Goal: Task Accomplishment & Management: Use online tool/utility

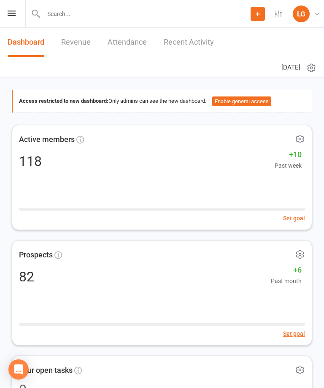
click at [250, 97] on button "Enable general access" at bounding box center [241, 102] width 59 height 10
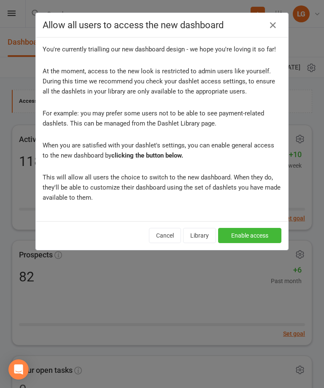
click at [273, 22] on icon "button" at bounding box center [273, 25] width 10 height 10
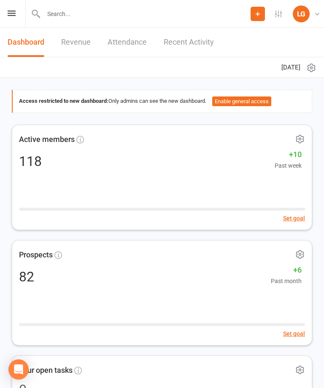
click at [130, 37] on link "Attendance" at bounding box center [127, 42] width 39 height 29
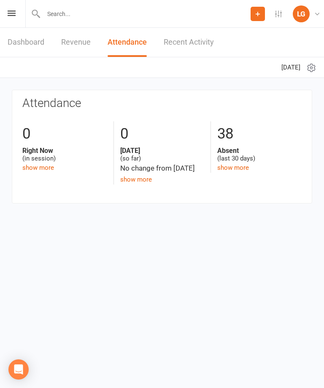
click at [29, 39] on link "Dashboard" at bounding box center [26, 42] width 37 height 29
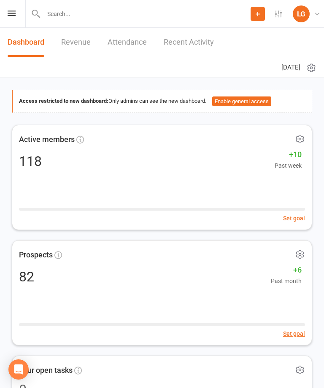
click at [11, 11] on icon at bounding box center [12, 13] width 8 height 5
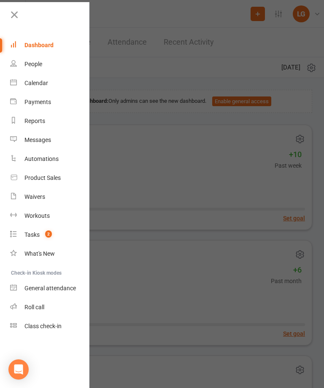
click at [53, 86] on link "Calendar" at bounding box center [50, 83] width 80 height 19
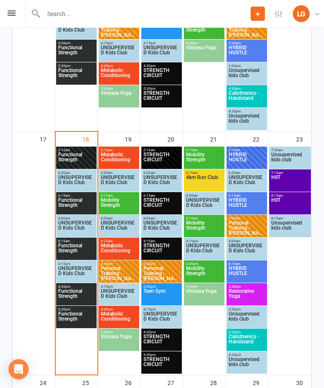
scroll to position [856, 0]
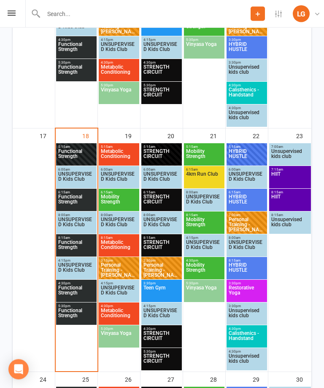
click at [75, 154] on span "Functional Strength" at bounding box center [76, 156] width 37 height 15
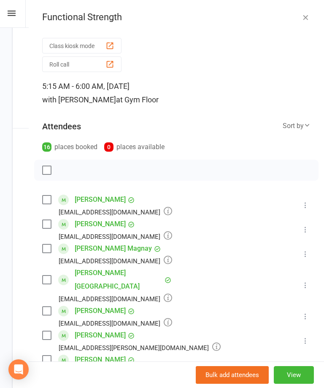
click at [102, 44] on button "Class kiosk mode" at bounding box center [81, 46] width 79 height 16
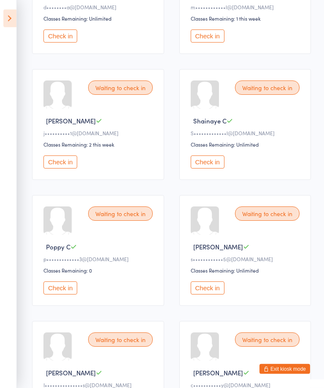
scroll to position [336, 0]
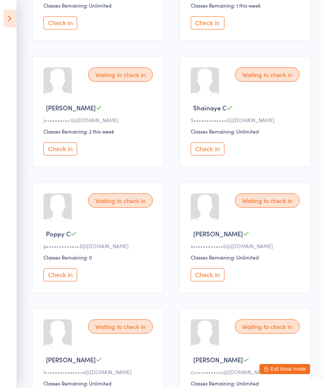
click at [210, 282] on button "Check in" at bounding box center [208, 275] width 34 height 13
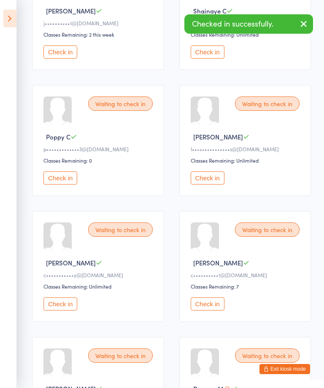
scroll to position [434, 0]
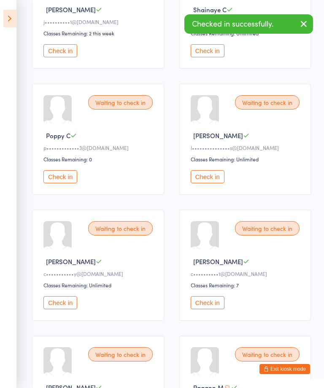
click at [62, 310] on button "Check in" at bounding box center [60, 303] width 34 height 13
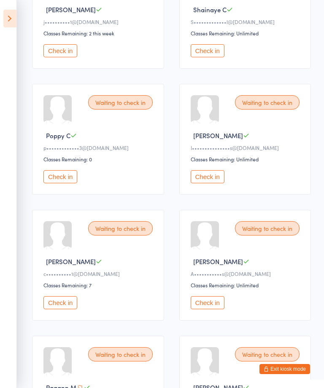
click at [59, 310] on button "Check in" at bounding box center [60, 303] width 34 height 13
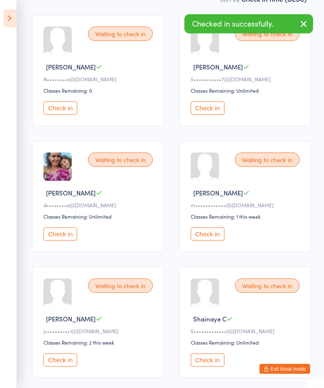
scroll to position [124, 0]
click at [67, 238] on button "Check in" at bounding box center [60, 234] width 34 height 13
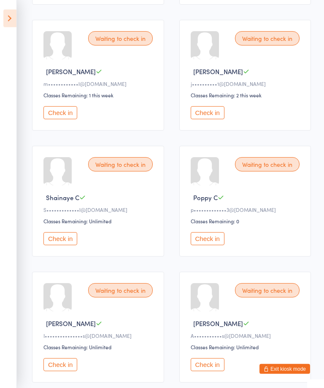
scroll to position [0, 0]
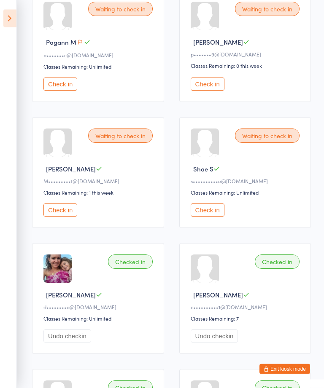
click at [211, 217] on button "Check in" at bounding box center [208, 210] width 34 height 13
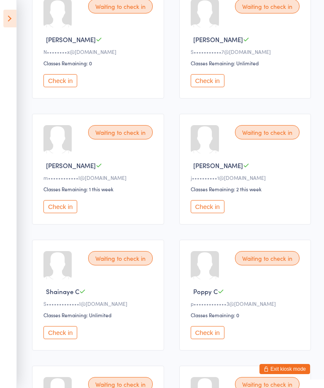
scroll to position [155, 0]
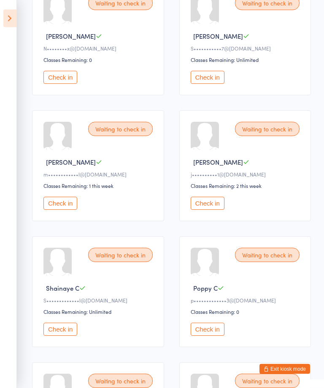
click at [58, 202] on div "Waiting to check in Marnee B m••••••••••••l@gmail.com Classes Remaining: 1 this…" at bounding box center [98, 166] width 132 height 111
click at [58, 206] on button "Check in" at bounding box center [60, 203] width 34 height 13
click at [66, 84] on button "Check in" at bounding box center [60, 77] width 34 height 13
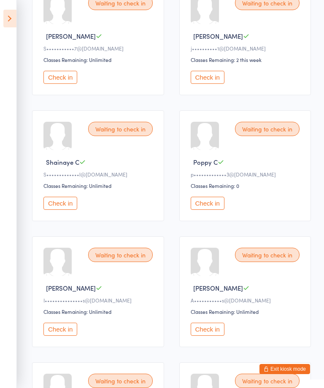
click at [205, 336] on button "Check in" at bounding box center [208, 329] width 34 height 13
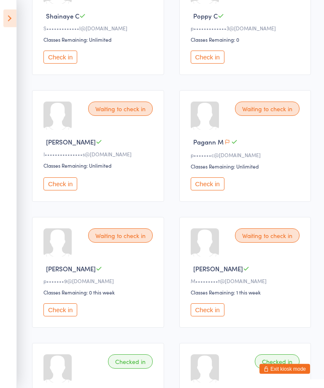
scroll to position [304, 0]
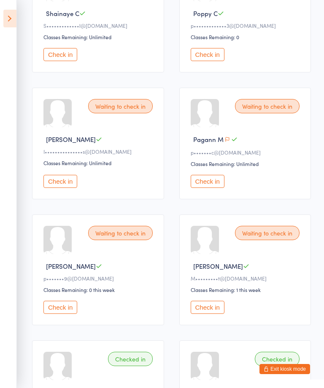
click at [210, 314] on button "Check in" at bounding box center [208, 307] width 34 height 13
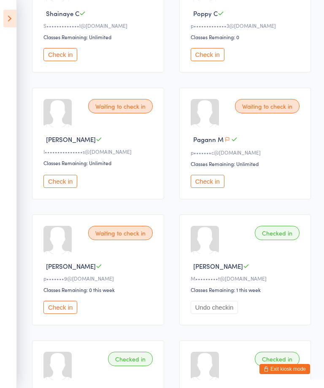
click at [67, 188] on button "Check in" at bounding box center [60, 181] width 34 height 13
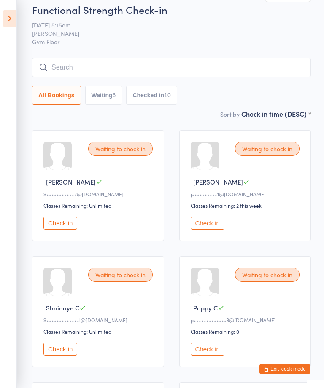
scroll to position [9, 0]
click at [211, 226] on button "Check in" at bounding box center [208, 223] width 34 height 13
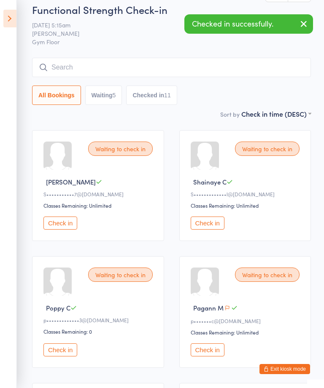
click at [210, 224] on button "Check in" at bounding box center [208, 223] width 34 height 13
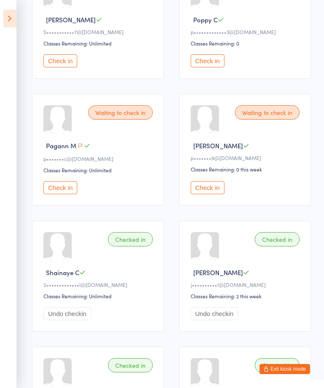
scroll to position [173, 0]
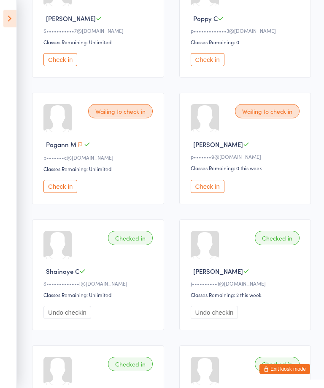
click at [60, 188] on button "Check in" at bounding box center [60, 186] width 34 height 13
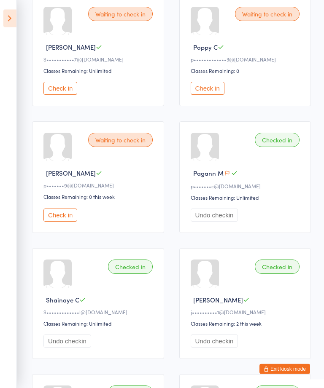
scroll to position [144, 0]
click at [67, 216] on button "Check in" at bounding box center [60, 215] width 34 height 13
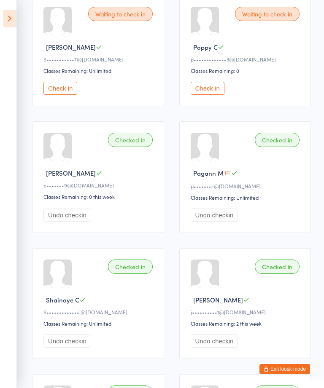
click at [211, 95] on button "Check in" at bounding box center [208, 88] width 34 height 13
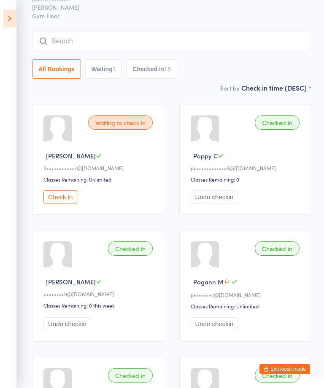
scroll to position [0, 0]
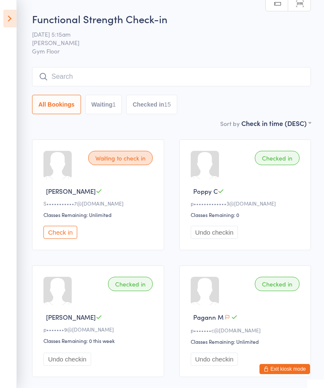
click at [9, 16] on icon at bounding box center [9, 19] width 13 height 18
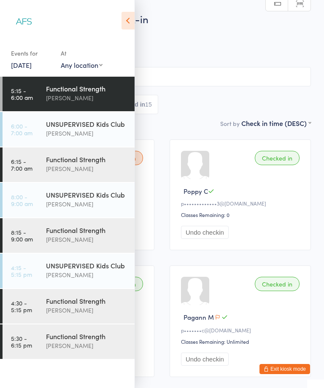
click at [57, 166] on div "[PERSON_NAME]" at bounding box center [86, 169] width 81 height 10
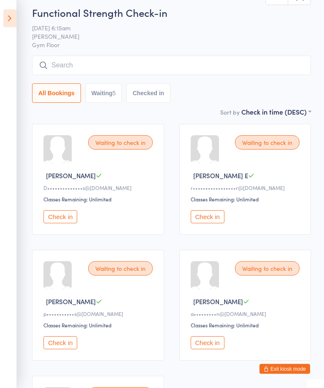
scroll to position [17, 0]
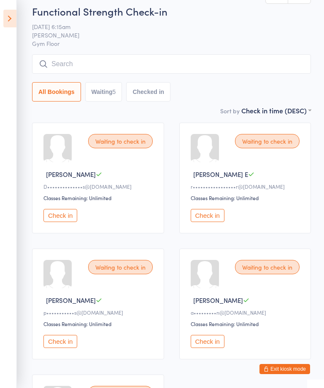
click at [6, 23] on icon at bounding box center [9, 19] width 13 height 18
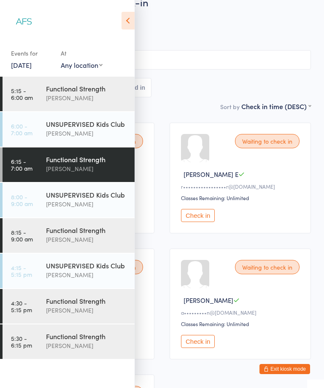
click at [89, 240] on div "[PERSON_NAME]" at bounding box center [86, 240] width 81 height 10
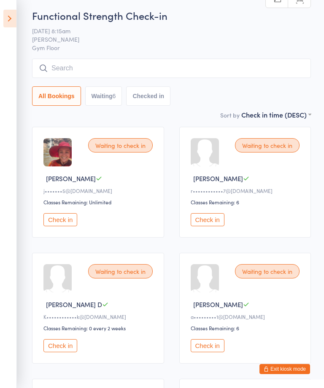
scroll to position [14, 0]
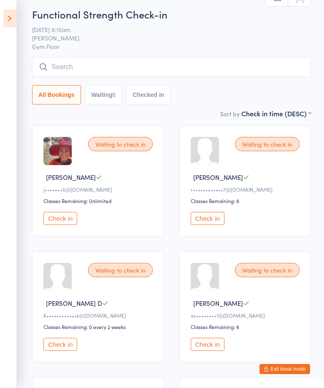
click at [11, 27] on icon at bounding box center [9, 19] width 13 height 18
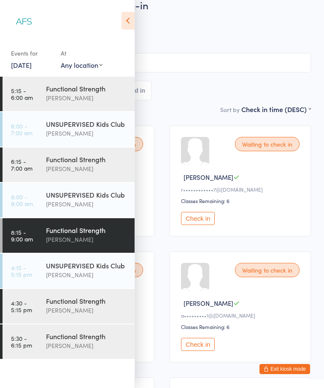
click at [88, 122] on div "UNSUPERVISED Kids Club" at bounding box center [86, 123] width 81 height 9
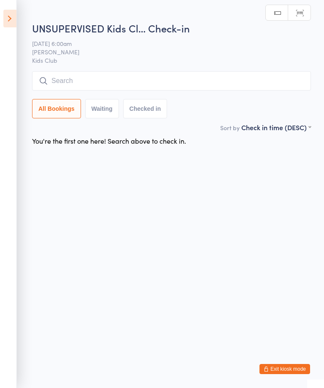
click at [8, 17] on icon at bounding box center [9, 19] width 13 height 18
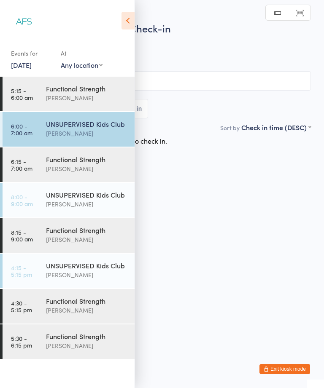
click at [80, 70] on select "Any location Gym Floor Kids Club" at bounding box center [82, 64] width 42 height 9
click at [15, 101] on time "5:15 - 6:00 am" at bounding box center [22, 93] width 22 height 13
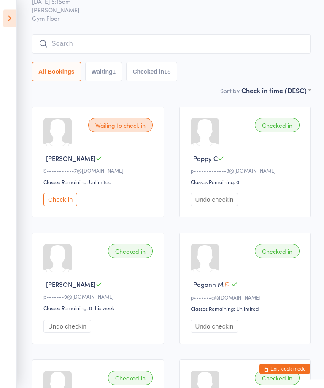
scroll to position [33, 0]
click at [9, 20] on icon at bounding box center [9, 19] width 13 height 18
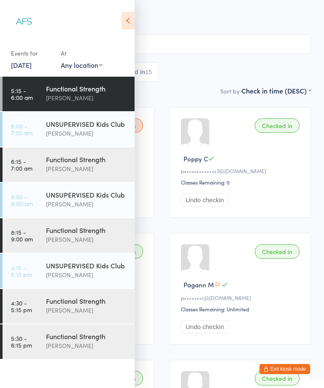
click at [92, 168] on div "[PERSON_NAME]" at bounding box center [86, 169] width 81 height 10
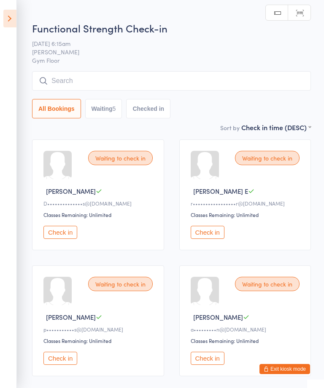
click at [13, 22] on icon at bounding box center [9, 19] width 13 height 18
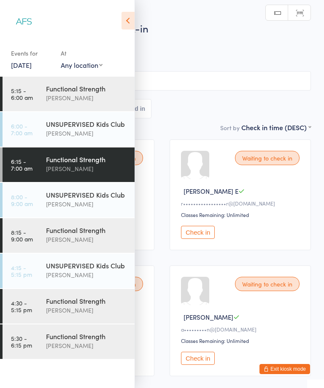
click at [261, 74] on input "search" at bounding box center [162, 80] width 298 height 19
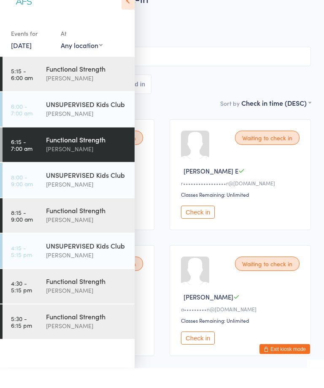
click at [127, 12] on icon at bounding box center [127, 21] width 13 height 18
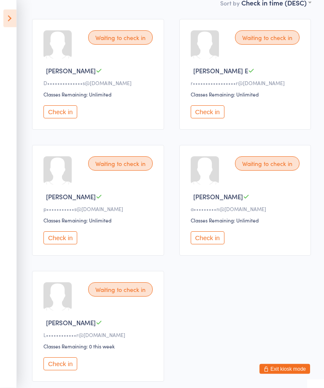
scroll to position [124, 0]
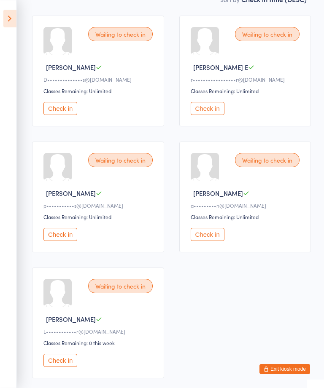
click at [212, 194] on span "Ayesha S" at bounding box center [218, 193] width 50 height 9
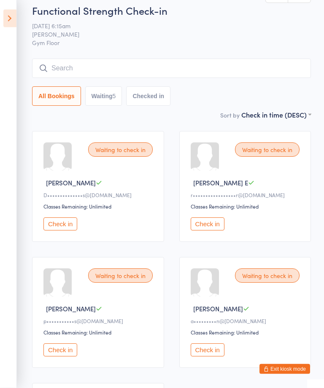
click at [6, 22] on icon at bounding box center [9, 19] width 13 height 18
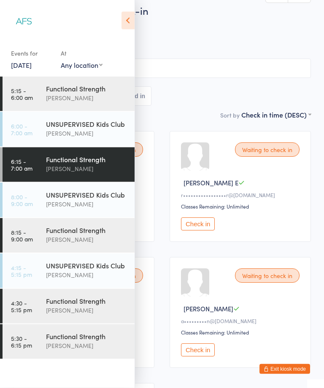
scroll to position [8, 0]
click at [89, 227] on div "Functional Strength" at bounding box center [86, 230] width 81 height 9
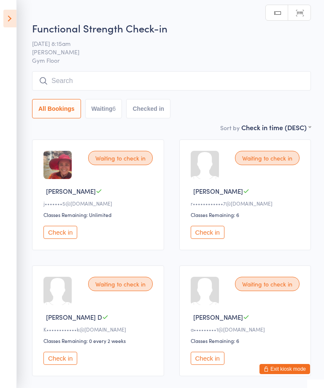
click at [10, 23] on icon at bounding box center [9, 19] width 13 height 18
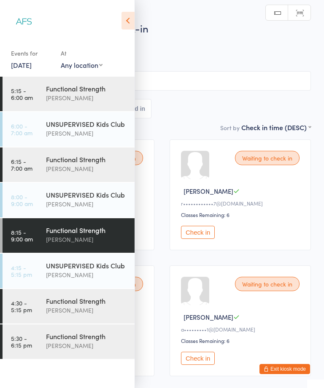
click at [97, 313] on div "[PERSON_NAME]" at bounding box center [86, 311] width 81 height 10
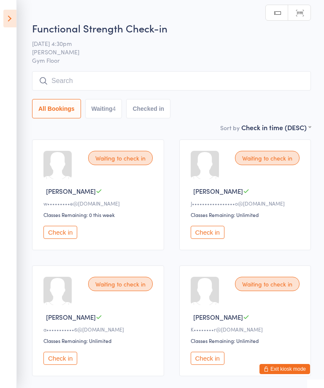
click at [13, 24] on icon at bounding box center [9, 19] width 13 height 18
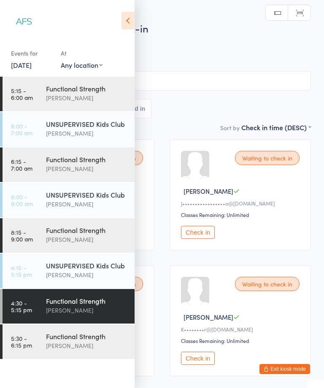
click at [67, 340] on div "Functional Strength" at bounding box center [86, 336] width 81 height 9
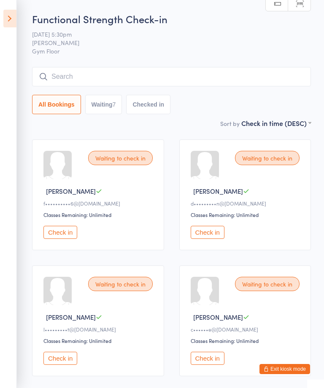
click at [15, 23] on icon at bounding box center [9, 19] width 13 height 18
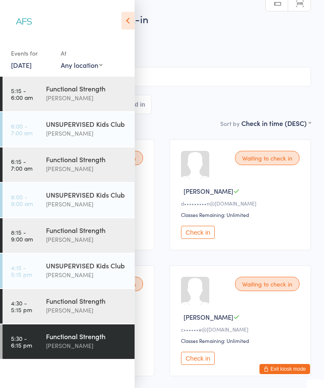
click at [89, 169] on div "[PERSON_NAME]" at bounding box center [86, 169] width 81 height 10
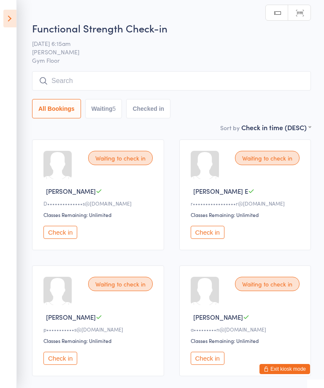
click at [14, 20] on icon at bounding box center [9, 19] width 13 height 18
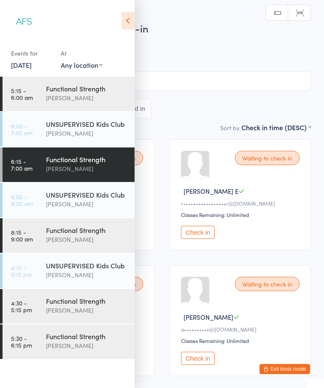
click at [90, 99] on div "[PERSON_NAME]" at bounding box center [86, 98] width 81 height 10
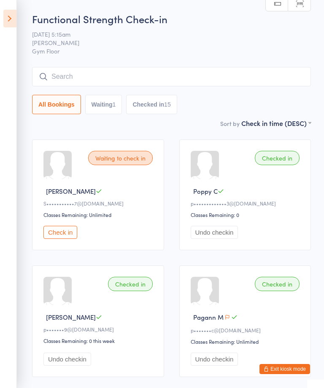
click at [11, 27] on icon at bounding box center [9, 19] width 13 height 18
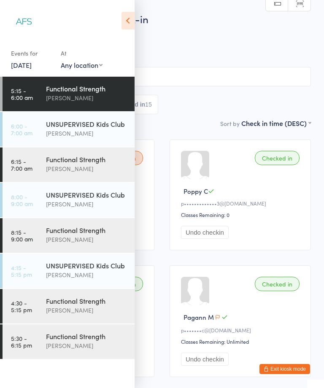
click at [91, 234] on div "Functional Strength" at bounding box center [86, 230] width 81 height 9
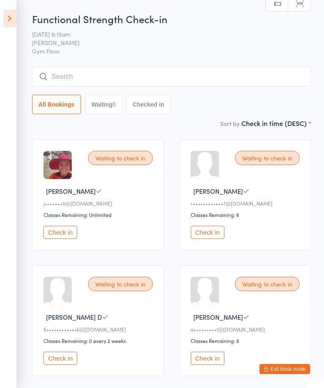
click at [13, 18] on icon at bounding box center [9, 19] width 13 height 18
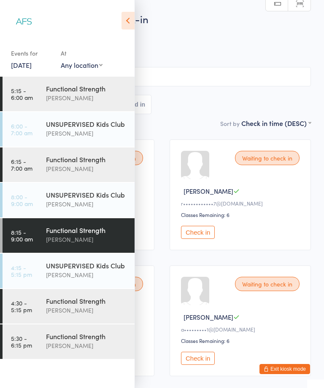
click at [79, 167] on div "[PERSON_NAME]" at bounding box center [86, 169] width 81 height 10
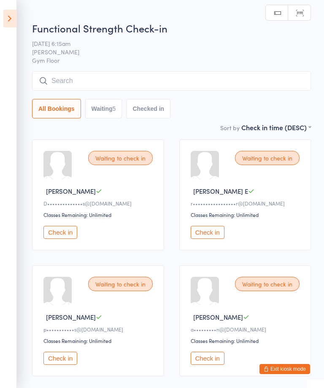
click at [14, 22] on icon at bounding box center [9, 19] width 13 height 18
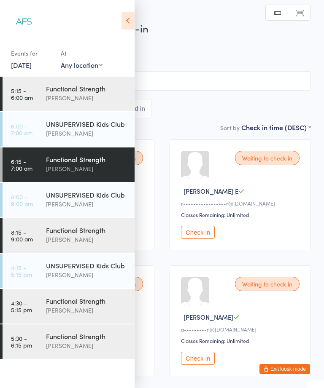
click at [95, 271] on div "[PERSON_NAME]" at bounding box center [86, 275] width 81 height 10
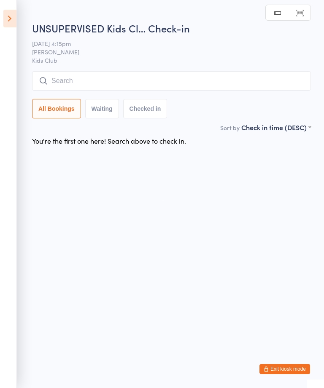
click at [9, 23] on icon at bounding box center [9, 19] width 13 height 18
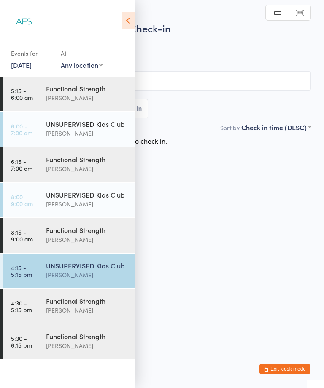
click at [98, 206] on div "[PERSON_NAME]" at bounding box center [86, 205] width 81 height 10
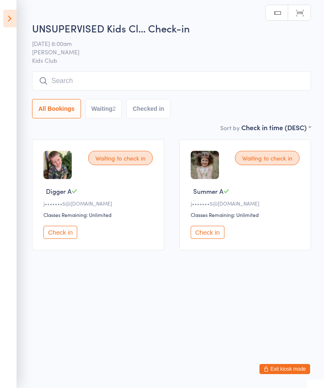
click at [12, 24] on icon at bounding box center [9, 19] width 13 height 18
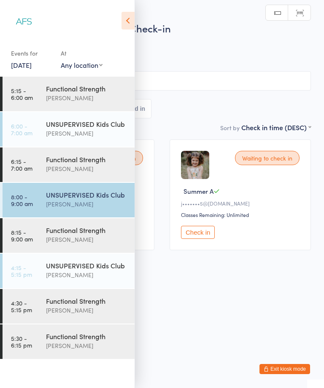
click at [100, 124] on div "UNSUPERVISED Kids Club" at bounding box center [86, 123] width 81 height 9
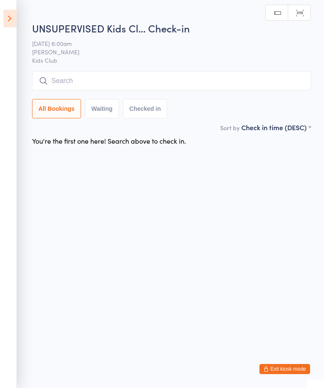
click at [10, 25] on icon at bounding box center [9, 19] width 13 height 18
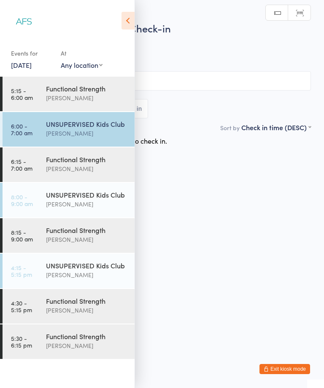
click at [92, 159] on div "Functional Strength" at bounding box center [86, 159] width 81 height 9
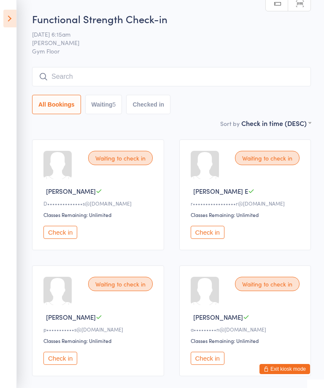
click at [10, 17] on icon at bounding box center [9, 19] width 13 height 18
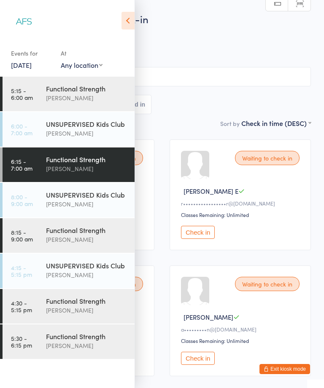
click at [73, 84] on div "Functional Strength" at bounding box center [86, 88] width 81 height 9
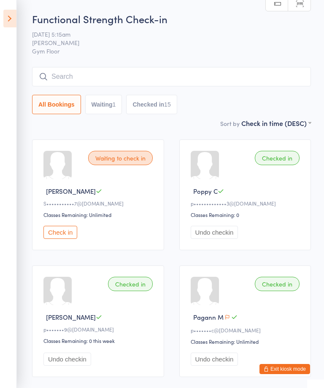
click at [3, 11] on icon at bounding box center [9, 19] width 13 height 18
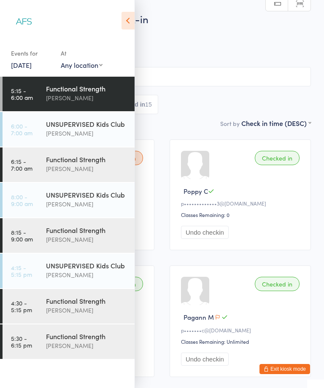
click at [48, 170] on div "[PERSON_NAME]" at bounding box center [86, 169] width 81 height 10
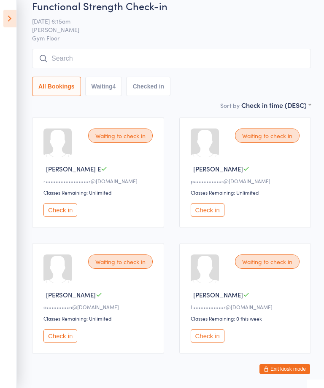
scroll to position [33, 0]
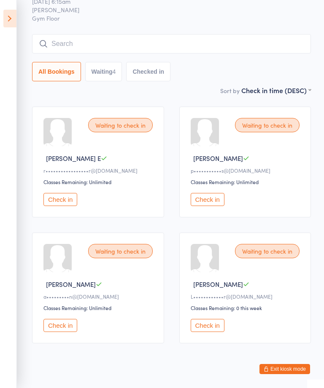
click at [6, 31] on aside "Events for 18 Aug, 2025 18 Aug, 2025 August 2025 Sun Mon Tue Wed Thu Fri Sat 31…" at bounding box center [8, 194] width 17 height 388
click at [16, 11] on icon at bounding box center [9, 19] width 13 height 18
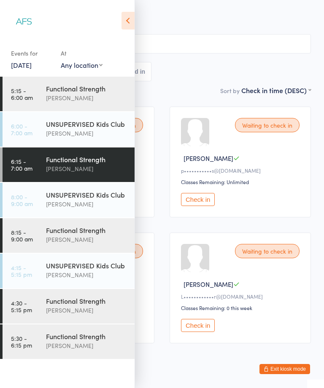
click at [91, 241] on div "[PERSON_NAME]" at bounding box center [86, 240] width 81 height 10
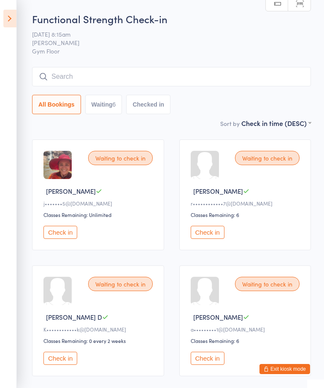
click at [4, 27] on aside "Events for 18 Aug, 2025 18 Aug, 2025 August 2025 Sun Mon Tue Wed Thu Fri Sat 31…" at bounding box center [8, 194] width 17 height 388
click at [16, 16] on icon at bounding box center [9, 19] width 13 height 18
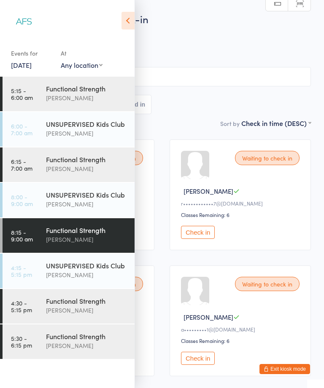
click at [93, 171] on div "[PERSON_NAME]" at bounding box center [86, 169] width 81 height 10
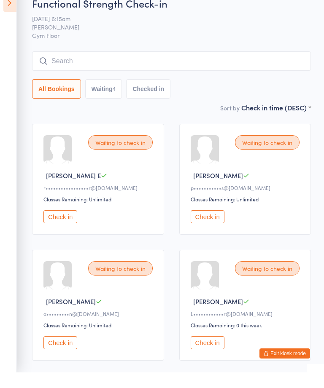
scroll to position [33, 0]
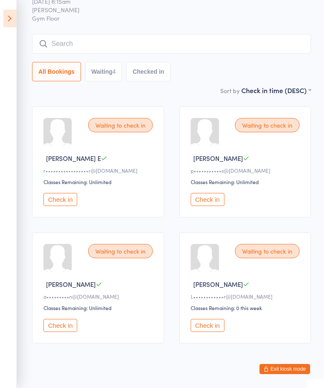
click at [58, 332] on button "Check in" at bounding box center [60, 325] width 34 height 13
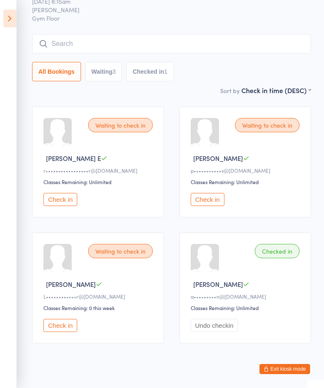
click at [208, 203] on button "Check in" at bounding box center [208, 199] width 34 height 13
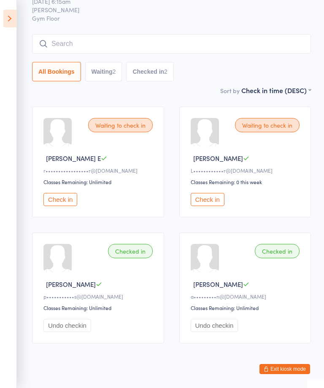
click at [209, 198] on button "Check in" at bounding box center [208, 199] width 34 height 13
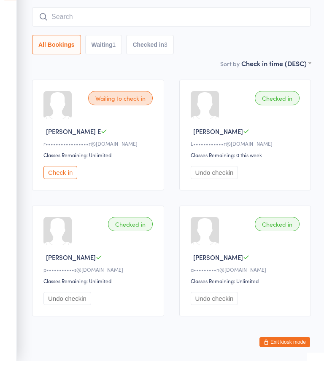
scroll to position [60, 0]
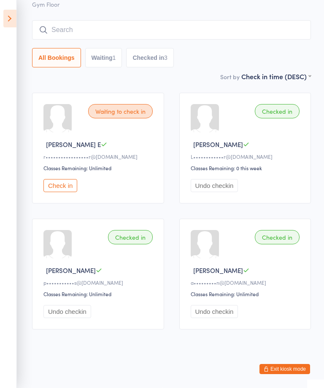
click at [68, 179] on button "Check in" at bounding box center [60, 185] width 34 height 13
click at [8, 18] on icon at bounding box center [9, 19] width 13 height 18
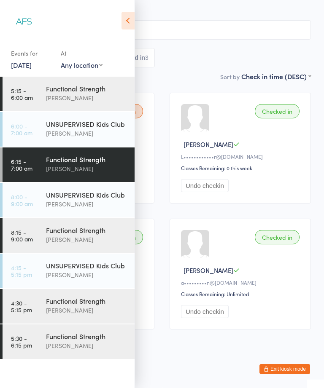
click at [83, 235] on div "Functional Strength" at bounding box center [86, 230] width 81 height 9
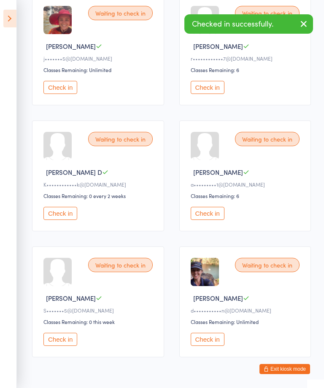
scroll to position [162, 0]
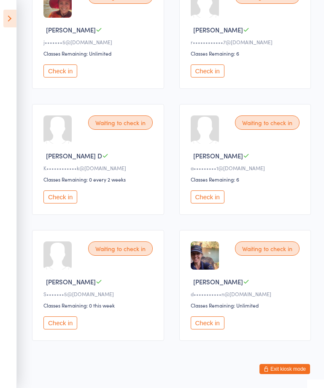
click at [4, 25] on icon at bounding box center [9, 19] width 13 height 18
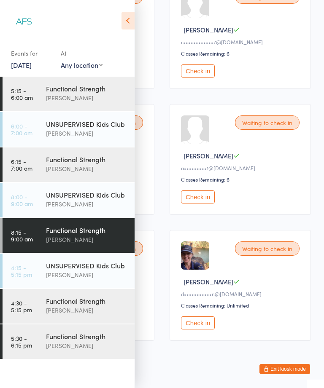
click at [102, 315] on div "[PERSON_NAME]" at bounding box center [86, 311] width 81 height 10
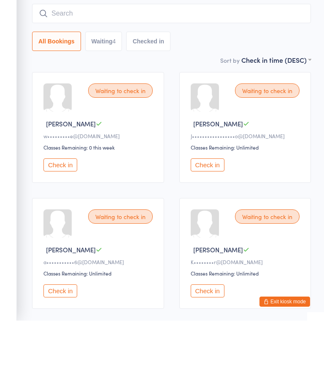
scroll to position [33, 0]
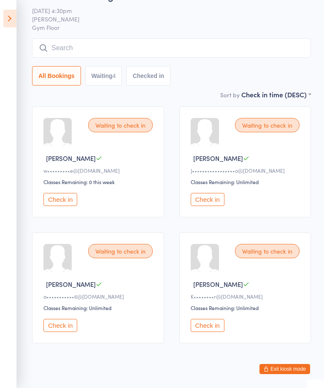
click at [5, 13] on icon at bounding box center [9, 19] width 13 height 18
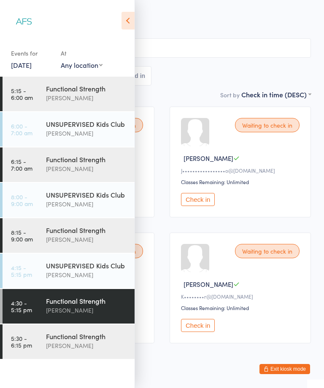
click at [81, 348] on div "[PERSON_NAME]" at bounding box center [86, 346] width 81 height 10
